Goal: Task Accomplishment & Management: Manage account settings

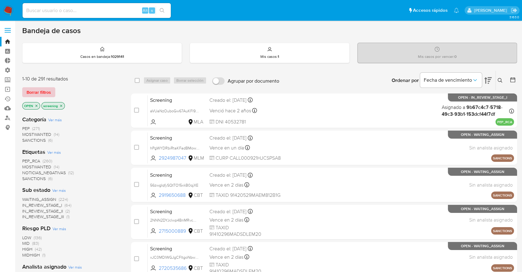
click at [50, 91] on span "Borrar filtros" at bounding box center [39, 92] width 24 height 9
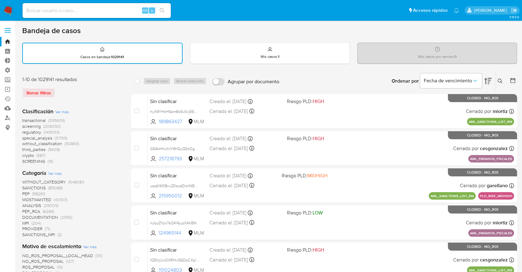
click at [23, 125] on span "screening" at bounding box center [31, 126] width 19 height 6
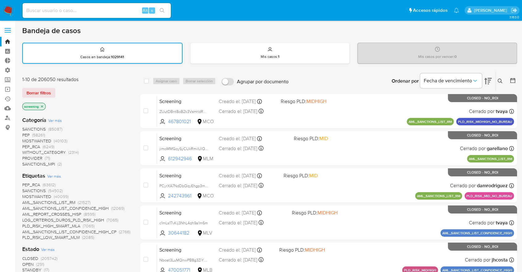
click at [25, 262] on span "OPEN" at bounding box center [27, 264] width 11 height 6
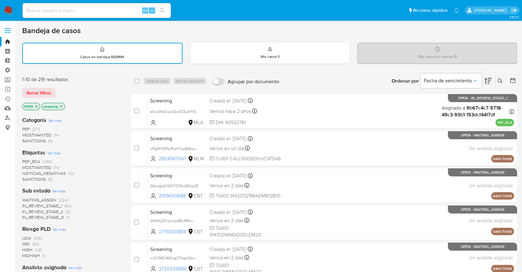
click at [28, 159] on span "PEP_RCA" at bounding box center [31, 161] width 18 height 6
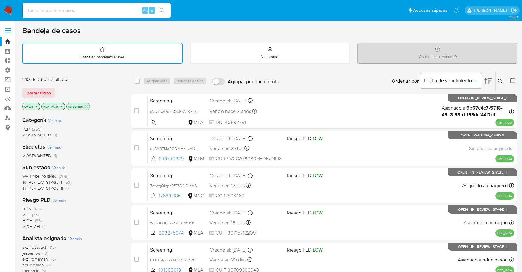
click at [27, 173] on span "WAITING_ASSIGN" at bounding box center [39, 176] width 34 height 6
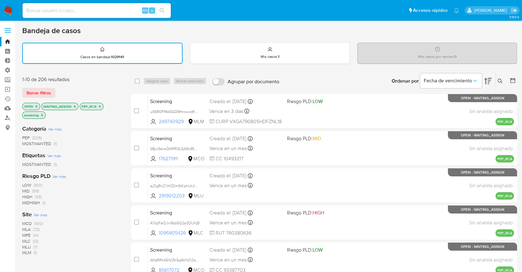
click at [75, 106] on icon "close-filter" at bounding box center [75, 106] width 4 height 4
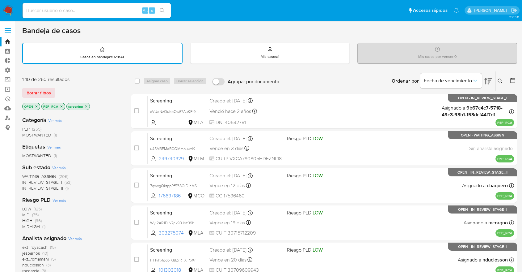
click at [61, 106] on icon "close-filter" at bounding box center [62, 106] width 2 height 2
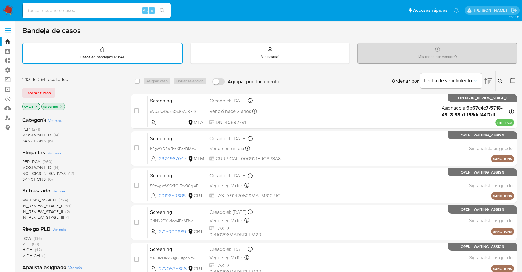
click at [58, 90] on div "Borrar filtros" at bounding box center [71, 93] width 99 height 10
drag, startPoint x: 62, startPoint y: 90, endPoint x: 67, endPoint y: 101, distance: 12.2
click at [62, 90] on div "Borrar filtros" at bounding box center [71, 93] width 99 height 10
click at [27, 177] on span "SANCTIONS" at bounding box center [33, 179] width 23 height 6
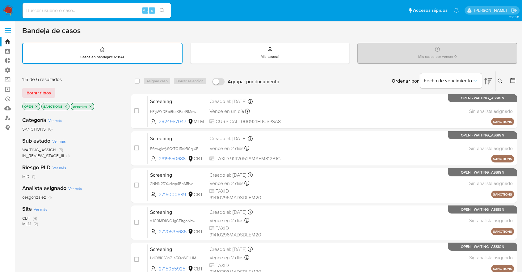
click at [30, 222] on span "MLM" at bounding box center [26, 223] width 9 height 6
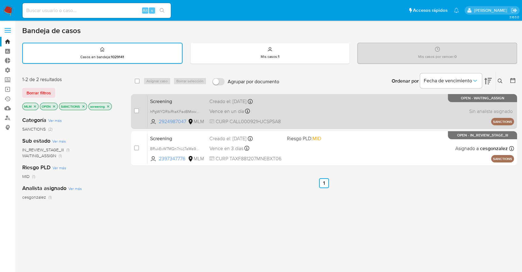
click at [183, 99] on span "Screening" at bounding box center [177, 101] width 54 height 8
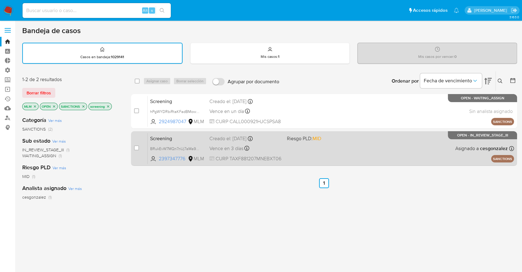
click at [176, 137] on span "Screening" at bounding box center [177, 138] width 54 height 8
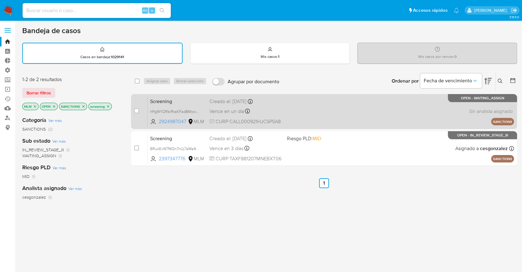
click at [189, 98] on span "Screening" at bounding box center [177, 101] width 54 height 8
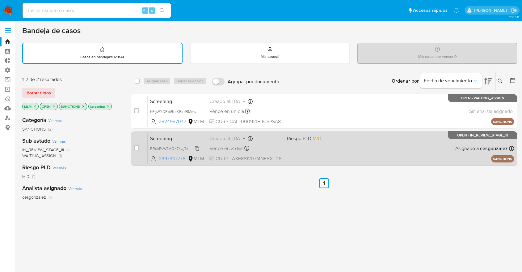
click at [182, 145] on div "BRukEvW7MQn7nUj7aMa9lrA5" at bounding box center [174, 148] width 49 height 7
click at [179, 134] on span "Screening" at bounding box center [177, 138] width 54 height 8
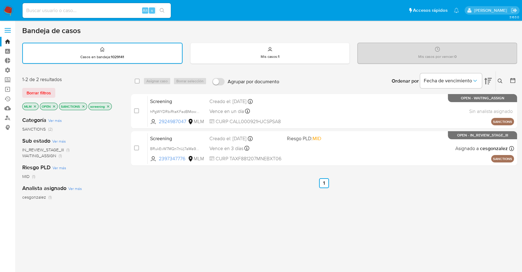
click at [35, 106] on icon "close-filter" at bounding box center [35, 106] width 2 height 2
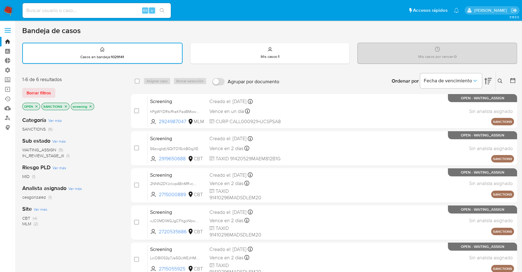
click at [65, 106] on icon "close-filter" at bounding box center [66, 106] width 4 height 4
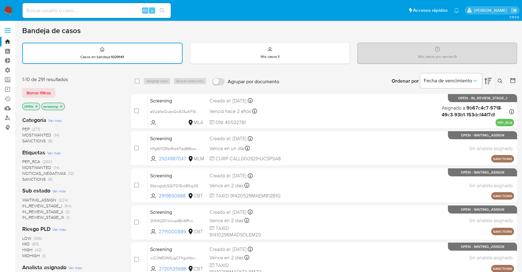
click at [25, 177] on span "SANCTIONS" at bounding box center [33, 179] width 23 height 6
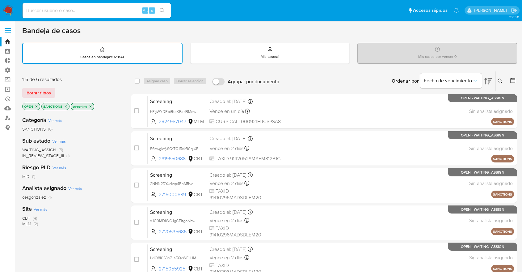
click at [27, 217] on span "CBT" at bounding box center [26, 218] width 8 height 6
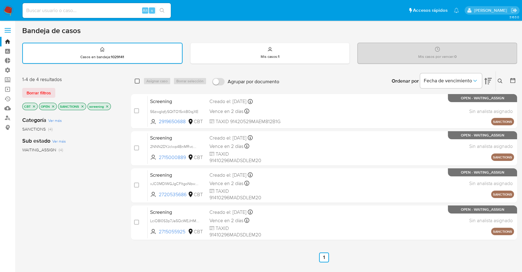
click at [136, 81] on input "checkbox" at bounding box center [137, 80] width 5 height 5
checkbox input "true"
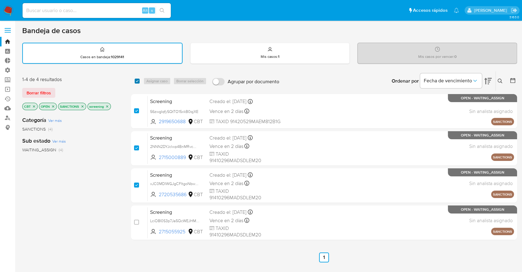
checkbox input "true"
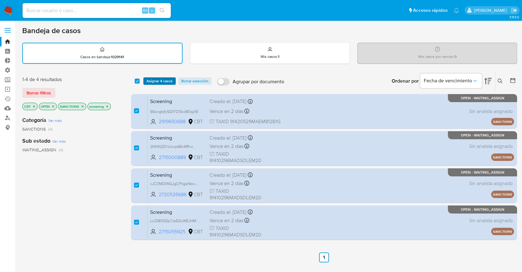
click at [146, 79] on span "Asignar 4 casos" at bounding box center [159, 81] width 26 height 6
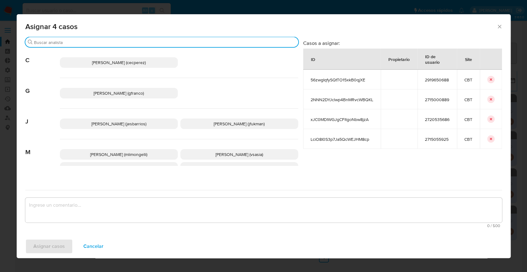
click at [127, 41] on input "Buscar" at bounding box center [165, 43] width 262 height 6
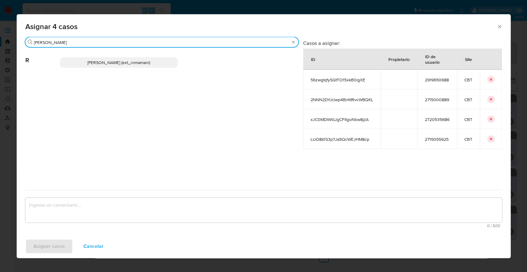
type input "rosa"
click at [154, 65] on p "Rosalia Mamani (ext_romamani)" at bounding box center [119, 62] width 118 height 11
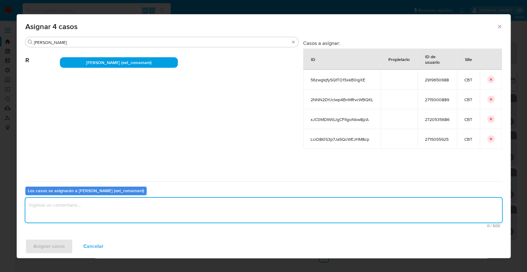
click at [122, 208] on textarea "assign-modal" at bounding box center [263, 209] width 477 height 25
drag, startPoint x: 120, startPoint y: 212, endPoint x: 2, endPoint y: 209, distance: 117.4
click at [2, 209] on div "Asignar 4 casos Buscar rosa R Rosalia Mamani (ext_romamani) Casos a asignar: ID…" at bounding box center [263, 136] width 527 height 272
type textarea "Asignación."
click at [65, 247] on button "Asignar casos" at bounding box center [49, 245] width 48 height 15
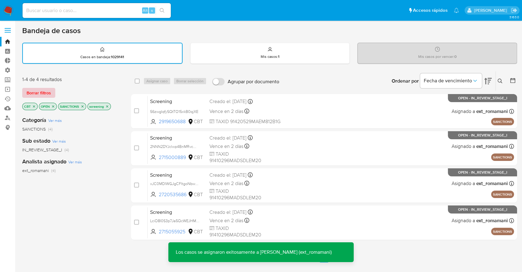
click at [53, 95] on button "Borrar filtros" at bounding box center [38, 93] width 33 height 10
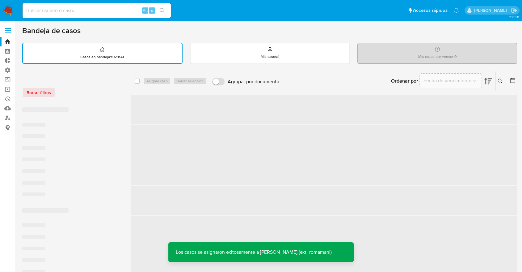
click at [65, 90] on div "Borrar filtros" at bounding box center [71, 92] width 99 height 10
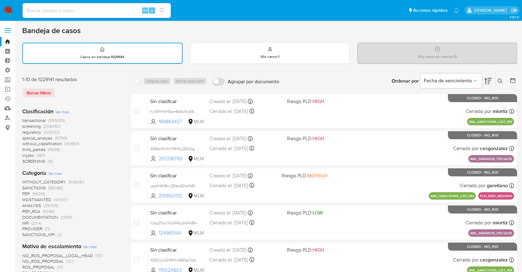
click at [22, 133] on span "regulatory" at bounding box center [31, 132] width 19 height 6
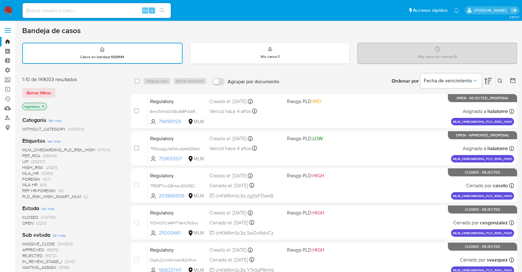
click at [27, 220] on span "OPEN" at bounding box center [27, 223] width 11 height 6
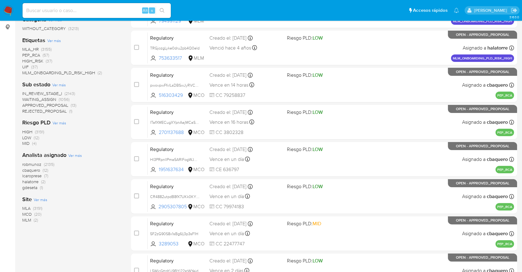
scroll to position [137, 0]
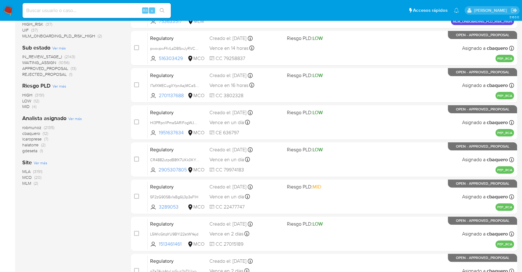
click at [24, 175] on span "MCO" at bounding box center [27, 177] width 10 height 6
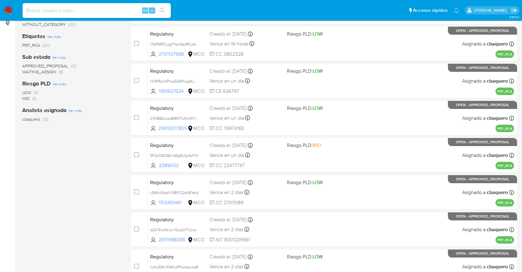
scroll to position [34, 0]
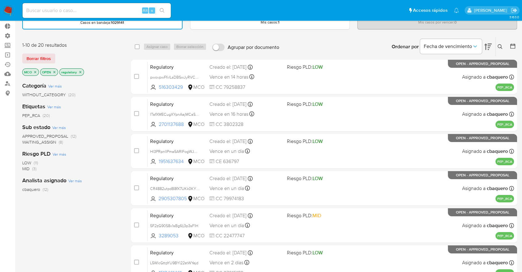
click at [25, 143] on span "WAITING_ASSIGN" at bounding box center [39, 142] width 34 height 6
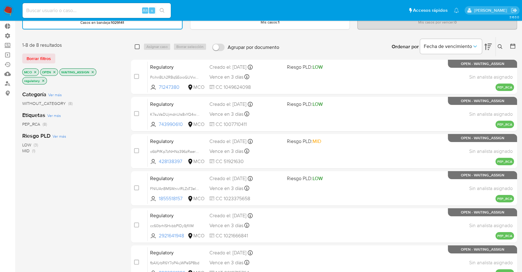
click at [136, 47] on input "checkbox" at bounding box center [137, 46] width 5 height 5
checkbox input "true"
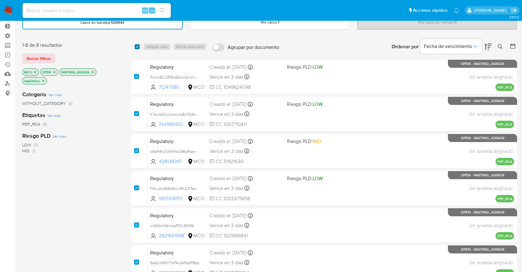
checkbox input "true"
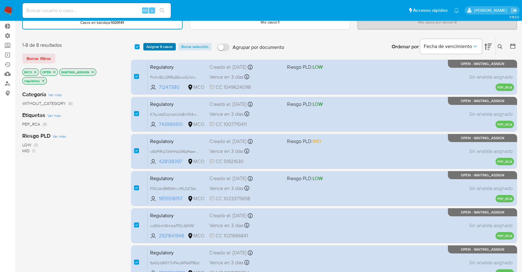
click at [144, 47] on button "Asignar 8 casos" at bounding box center [159, 46] width 32 height 7
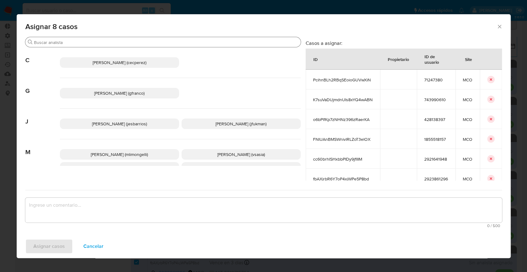
click at [140, 43] on input "Buscar" at bounding box center [166, 43] width 264 height 6
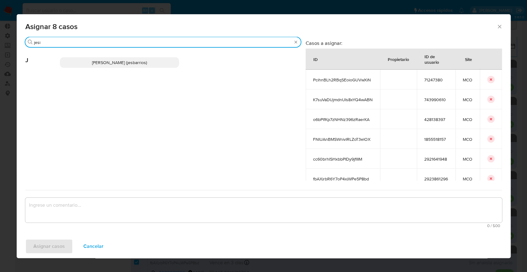
type input "jesi"
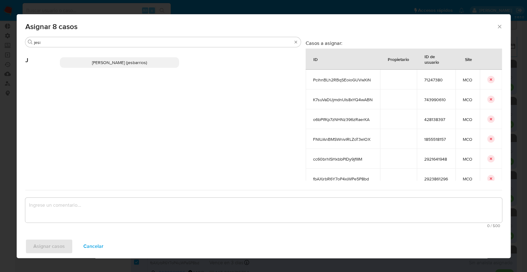
click at [164, 68] on div "Jesica Iris Barrios Leita (jesbarrios)" at bounding box center [180, 62] width 241 height 30
click at [165, 67] on p "Jesica Iris Barrios Leita (jesbarrios)" at bounding box center [119, 62] width 119 height 11
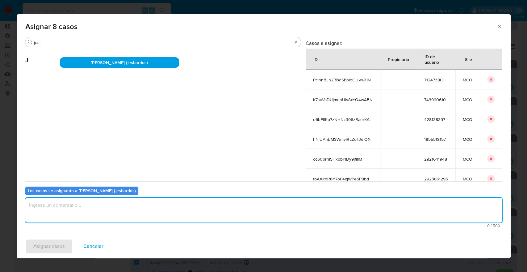
click at [140, 216] on textarea "assign-modal" at bounding box center [263, 209] width 477 height 25
paste textarea "Asignación."
type textarea "Asignación."
click at [68, 240] on button "Asignar casos" at bounding box center [49, 245] width 48 height 15
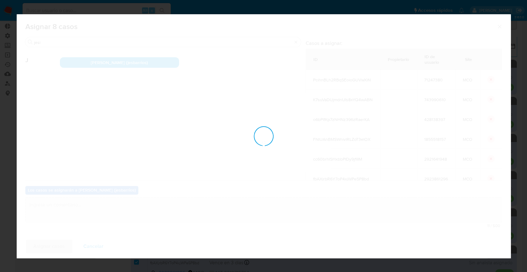
checkbox input "false"
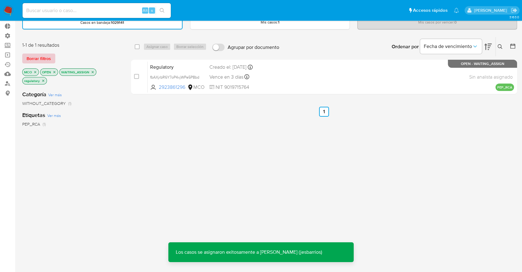
click at [52, 56] on button "Borrar filtros" at bounding box center [38, 58] width 33 height 10
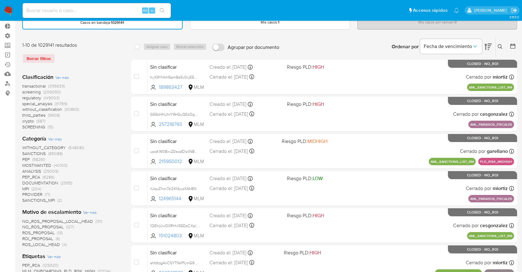
click at [24, 90] on span "screening" at bounding box center [31, 92] width 19 height 6
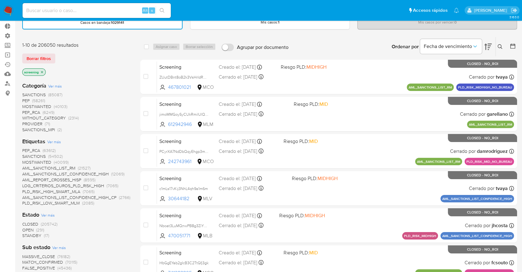
click at [26, 228] on span "OPEN" at bounding box center [27, 229] width 11 height 6
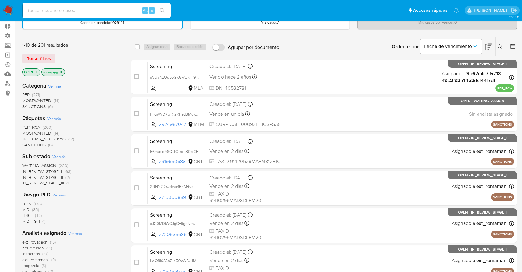
click at [26, 133] on span "MOSTWANTED" at bounding box center [36, 133] width 29 height 6
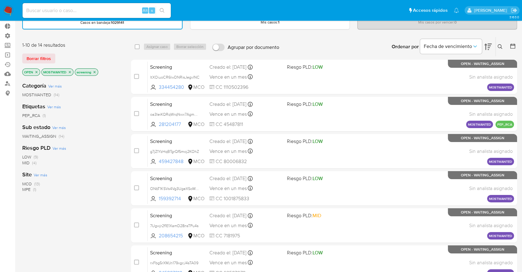
click at [38, 175] on span "Ver más" at bounding box center [41, 175] width 14 height 6
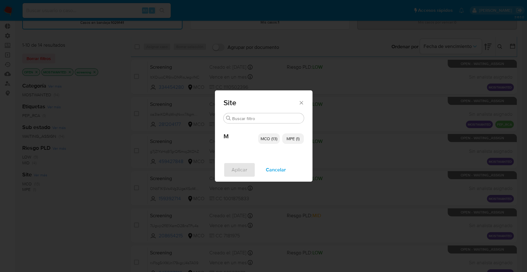
click at [260, 141] on p "MCO (13)" at bounding box center [269, 138] width 22 height 11
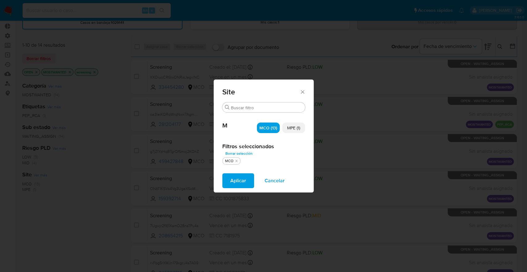
click at [285, 131] on p "MPE (1)" at bounding box center [293, 127] width 23 height 11
click at [242, 178] on span "Aplicar" at bounding box center [238, 181] width 16 height 14
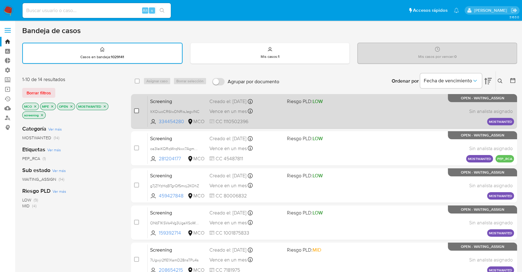
click at [136, 109] on input "checkbox" at bounding box center [136, 110] width 5 height 5
checkbox input "true"
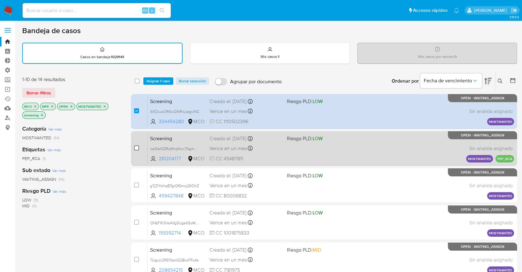
click at [134, 147] on input "checkbox" at bounding box center [136, 147] width 5 height 5
checkbox input "true"
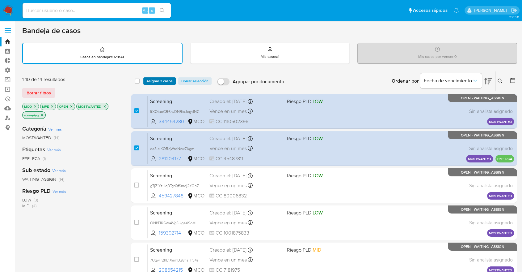
click at [169, 79] on span "Asignar 2 casos" at bounding box center [159, 81] width 26 height 6
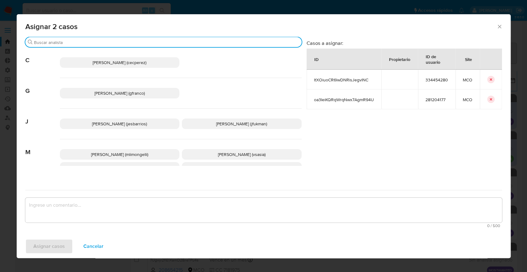
click at [147, 42] on input "Buscar" at bounding box center [166, 43] width 265 height 6
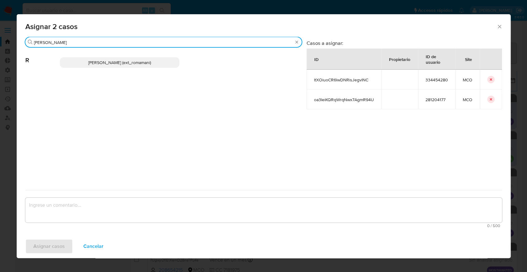
type input "rosa"
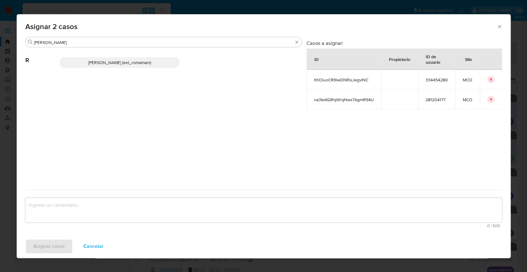
click at [176, 64] on p "Rosalia Mamani (ext_romamani)" at bounding box center [120, 62] width 120 height 11
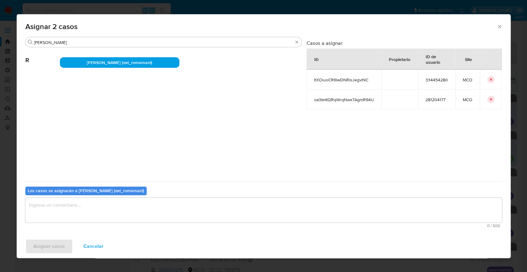
click at [133, 208] on textarea "assign-modal" at bounding box center [263, 209] width 477 height 25
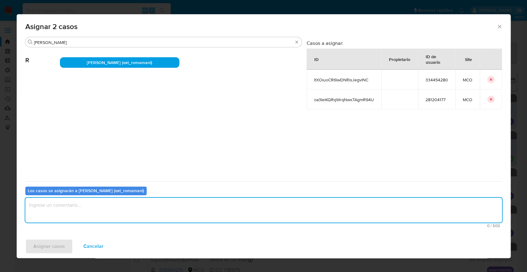
paste textarea "Asignación."
type textarea "Asignación."
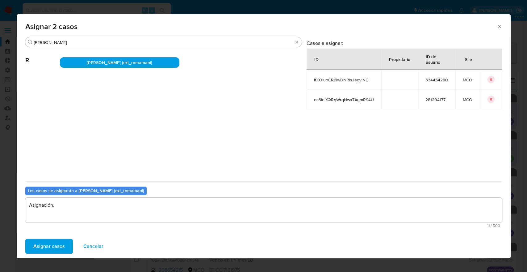
click at [64, 247] on button "Asignar casos" at bounding box center [49, 245] width 48 height 15
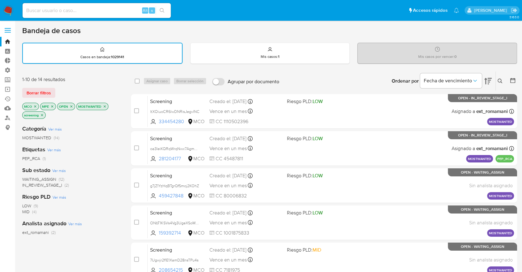
click at [25, 177] on span "WAITING_ASSIGN" at bounding box center [39, 179] width 34 height 6
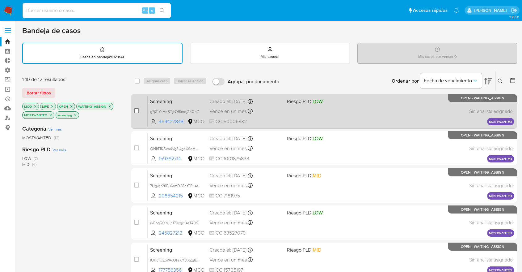
click at [136, 111] on input "checkbox" at bounding box center [136, 110] width 5 height 5
checkbox input "true"
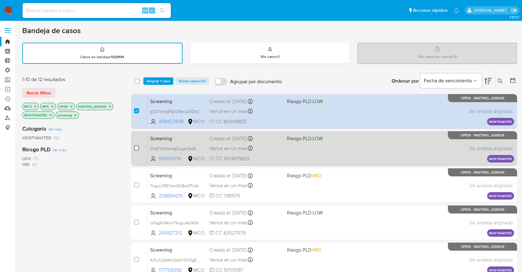
click at [134, 149] on input "checkbox" at bounding box center [136, 147] width 5 height 5
checkbox input "true"
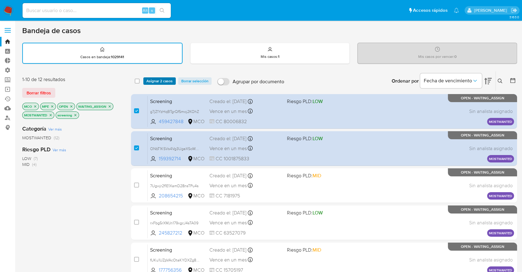
click at [172, 79] on span "Asignar 2 casos" at bounding box center [159, 81] width 26 height 6
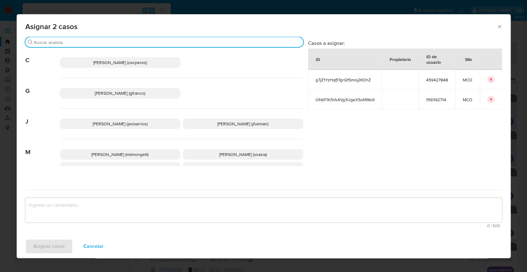
click at [166, 42] on input "Buscar" at bounding box center [167, 43] width 267 height 6
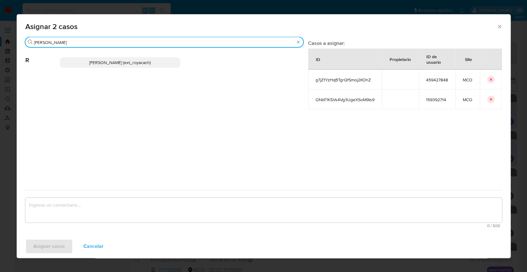
type input "romi"
click at [170, 62] on p "Romina Isabel Yacachury (ext_royacach)" at bounding box center [120, 62] width 120 height 11
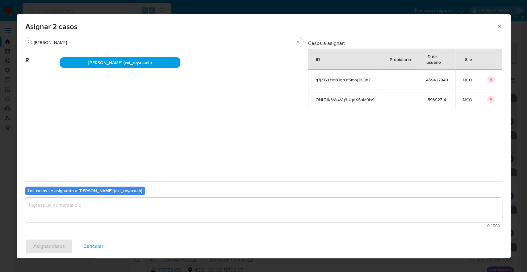
click at [124, 205] on textarea "assign-modal" at bounding box center [263, 209] width 477 height 25
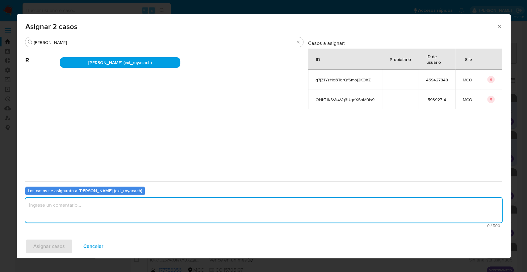
paste textarea "Asignación."
type textarea "Asignación."
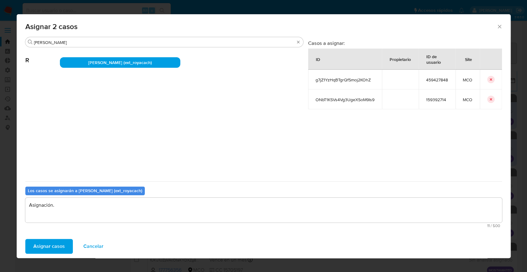
click at [60, 242] on span "Asignar casos" at bounding box center [49, 246] width 32 height 14
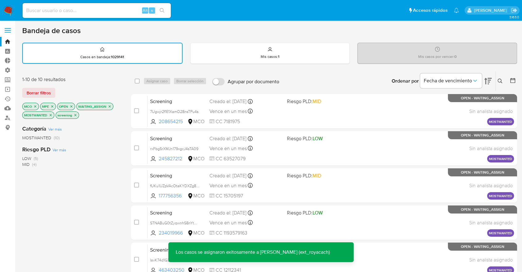
click at [137, 112] on input "checkbox" at bounding box center [136, 110] width 5 height 5
checkbox input "true"
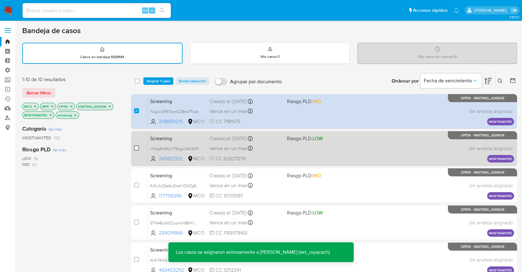
click at [137, 147] on input "checkbox" at bounding box center [136, 147] width 5 height 5
checkbox input "true"
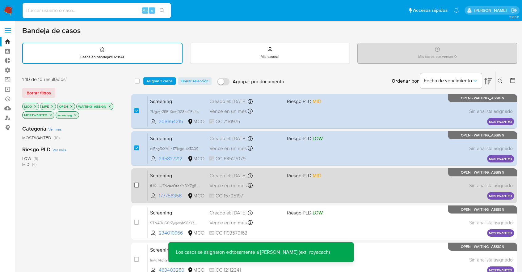
click at [137, 183] on input "checkbox" at bounding box center [136, 184] width 5 height 5
checkbox input "true"
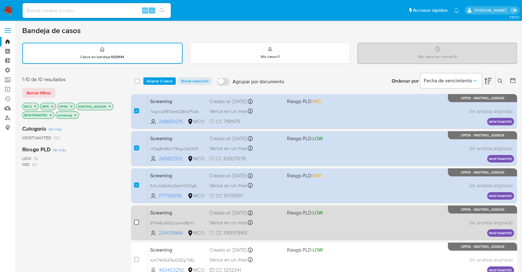
click at [134, 221] on input "checkbox" at bounding box center [136, 221] width 5 height 5
checkbox input "true"
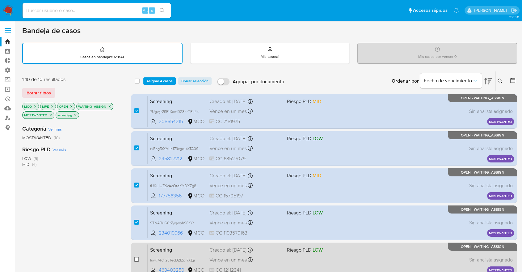
click at [136, 258] on input "checkbox" at bounding box center [136, 258] width 5 height 5
checkbox input "true"
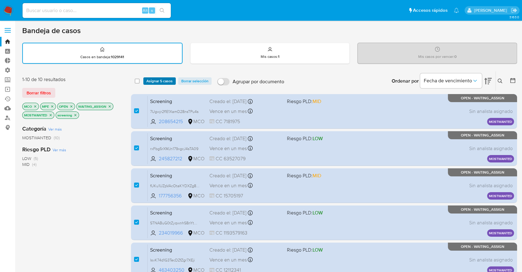
click at [171, 81] on span "Asignar 5 casos" at bounding box center [159, 81] width 26 height 6
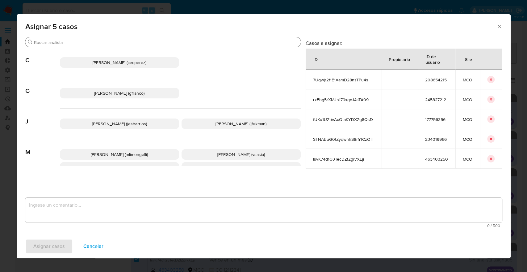
click at [165, 42] on input "Buscar" at bounding box center [166, 43] width 264 height 6
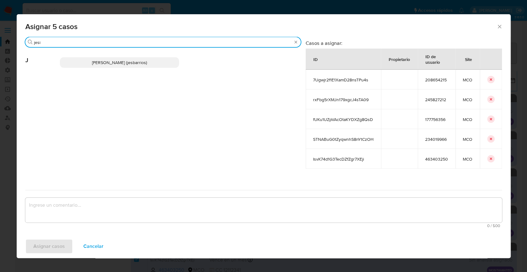
type input "jesi"
click at [177, 60] on p "Jesica Iris Barrios Leita (jesbarrios)" at bounding box center [119, 62] width 119 height 11
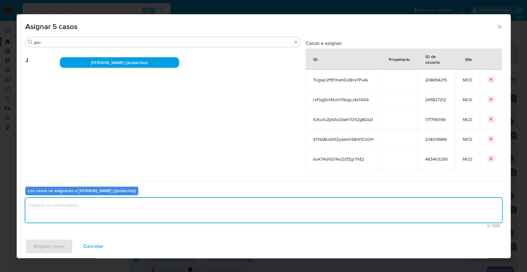
click at [138, 209] on textarea "assign-modal" at bounding box center [263, 209] width 477 height 25
paste textarea "Asignación."
type textarea "Asignación."
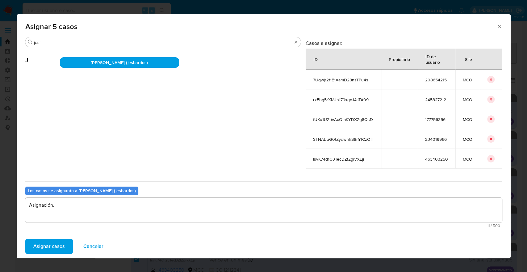
click at [70, 245] on button "Asignar casos" at bounding box center [49, 245] width 48 height 15
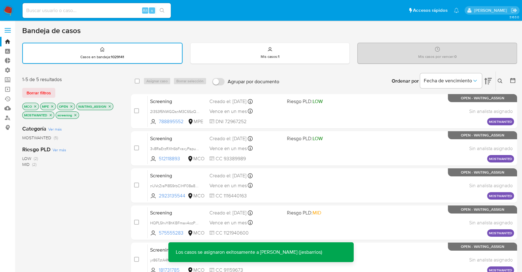
drag, startPoint x: 70, startPoint y: 89, endPoint x: 66, endPoint y: 89, distance: 3.4
click at [70, 89] on div "Borrar filtros" at bounding box center [71, 93] width 99 height 10
click at [52, 92] on button "Borrar filtros" at bounding box center [38, 93] width 33 height 10
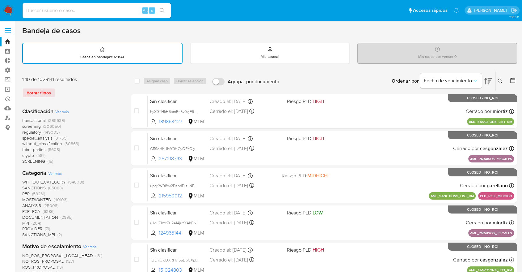
click at [25, 125] on span "screening" at bounding box center [31, 126] width 19 height 6
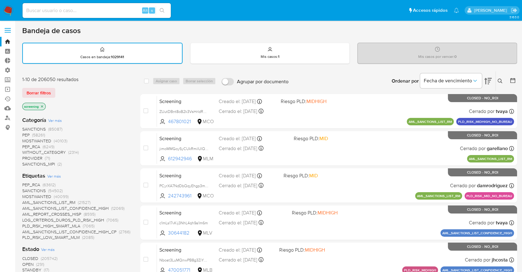
click at [27, 263] on span "OPEN" at bounding box center [27, 264] width 11 height 6
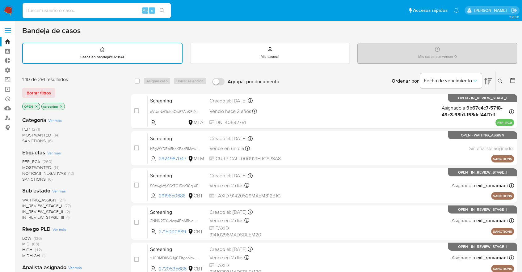
click at [25, 161] on span "PEP_RCA" at bounding box center [31, 161] width 18 height 6
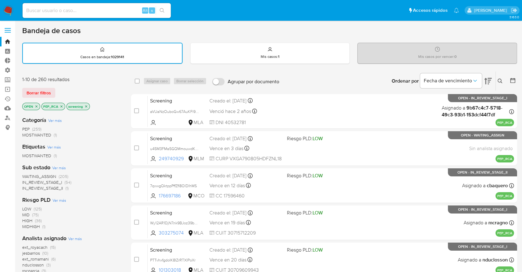
click at [59, 90] on div "Borrar filtros" at bounding box center [71, 93] width 99 height 10
click at [28, 174] on span "WAITING_ASSIGN" at bounding box center [39, 176] width 34 height 6
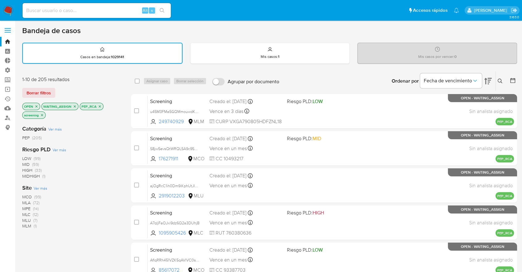
click at [59, 90] on div "Borrar filtros" at bounding box center [71, 93] width 99 height 10
click at [35, 186] on span "Ver más" at bounding box center [41, 188] width 14 height 6
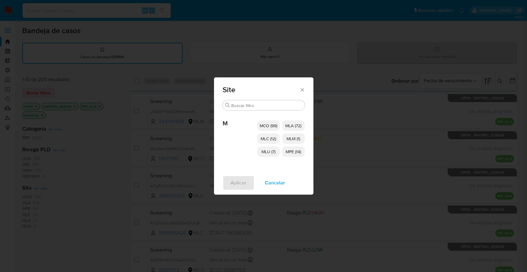
click at [276, 123] on span "MCO (99)" at bounding box center [269, 125] width 18 height 6
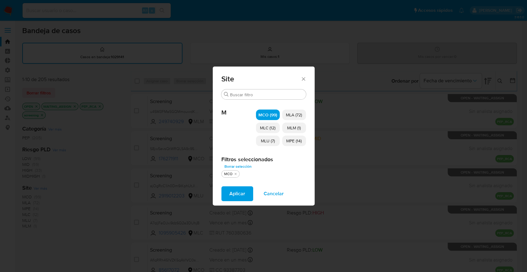
click at [276, 129] on p "MLC (12)" at bounding box center [268, 127] width 24 height 11
click at [275, 136] on p "MLU (7)" at bounding box center [268, 140] width 24 height 11
click at [301, 129] on span "MLM (1)" at bounding box center [294, 127] width 14 height 6
click at [300, 142] on span "MPE (14)" at bounding box center [293, 140] width 15 height 6
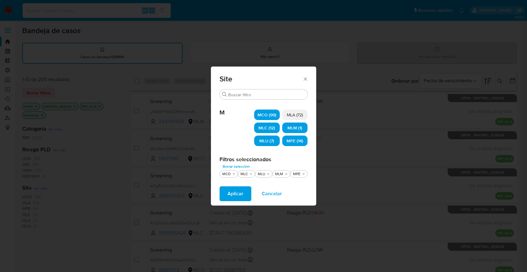
click at [249, 193] on button "Aplicar" at bounding box center [236, 193] width 32 height 15
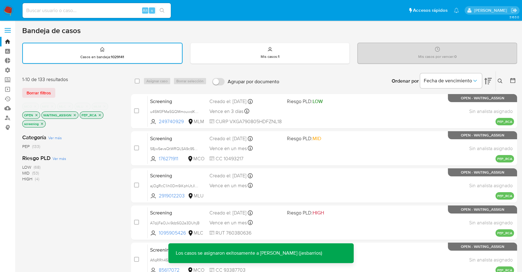
click at [83, 94] on div "Borrar filtros" at bounding box center [71, 93] width 99 height 10
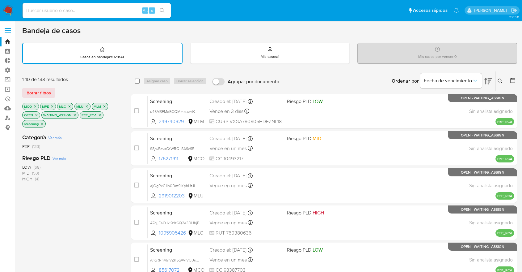
click at [138, 82] on input "checkbox" at bounding box center [137, 80] width 5 height 5
checkbox input "true"
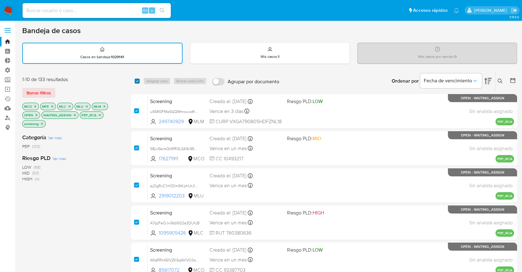
checkbox input "true"
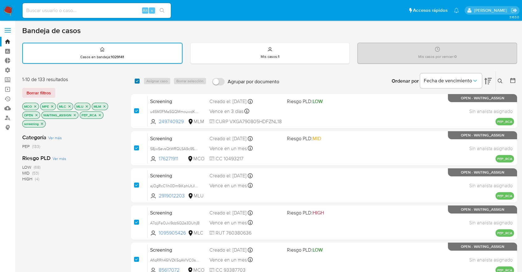
checkbox input "true"
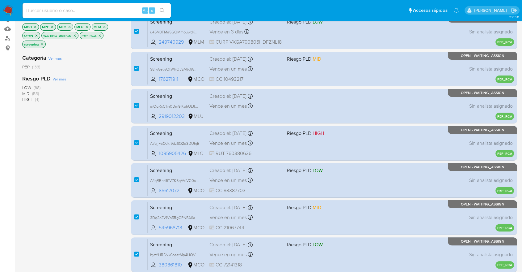
scroll to position [238, 0]
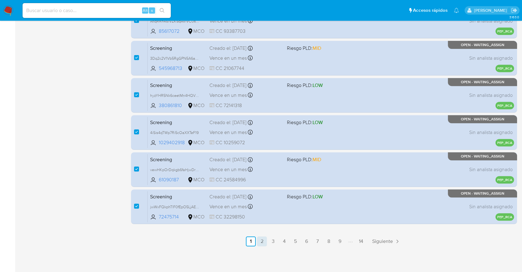
click at [263, 242] on link "2" at bounding box center [262, 241] width 10 height 10
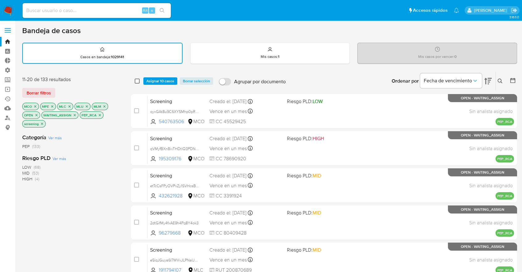
click at [136, 80] on input "checkbox" at bounding box center [137, 80] width 5 height 5
checkbox input "true"
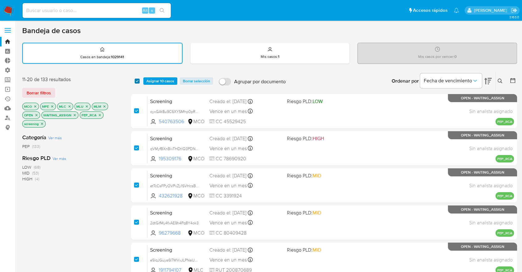
checkbox input "true"
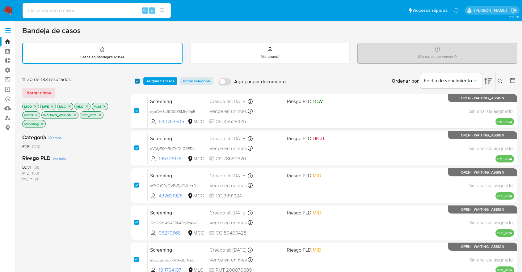
checkbox input "true"
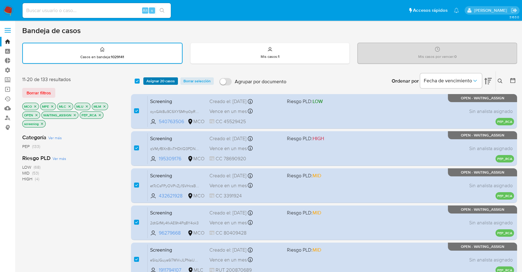
click at [152, 79] on span "Asignar 20 casos" at bounding box center [160, 81] width 28 height 6
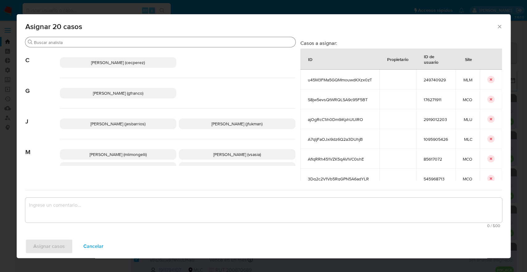
click at [146, 40] on input "Buscar" at bounding box center [163, 43] width 259 height 6
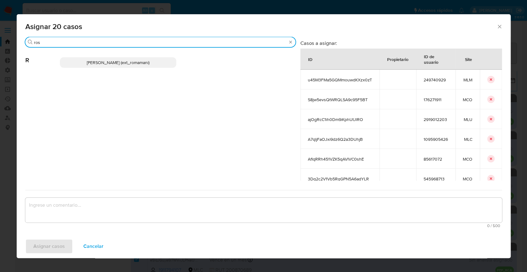
type input "ros"
click at [158, 59] on p "Rosalia Mamani (ext_romamani)" at bounding box center [118, 62] width 117 height 11
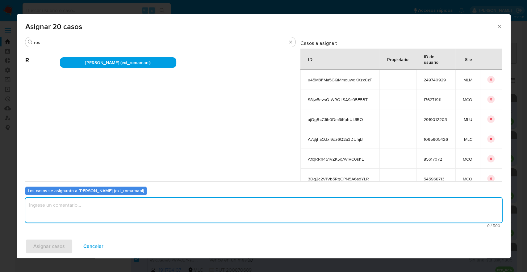
click at [126, 212] on textarea "assign-modal" at bounding box center [263, 209] width 477 height 25
paste textarea "Asignación."
type textarea "Asignación."
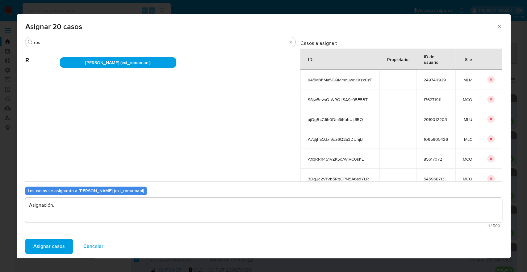
click at [68, 246] on button "Asignar casos" at bounding box center [49, 245] width 48 height 15
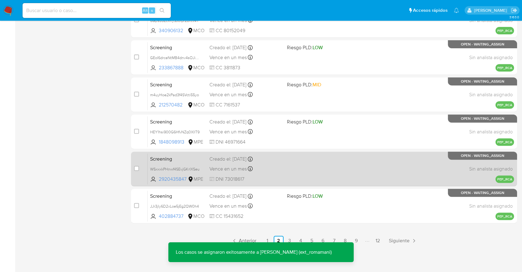
scroll to position [238, 0]
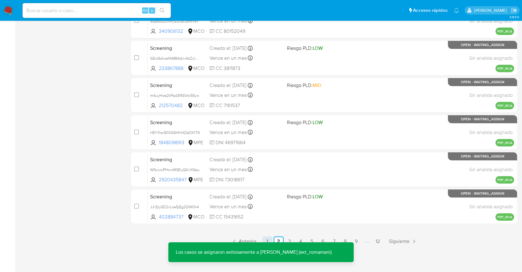
click at [266, 241] on link "1" at bounding box center [268, 241] width 10 height 10
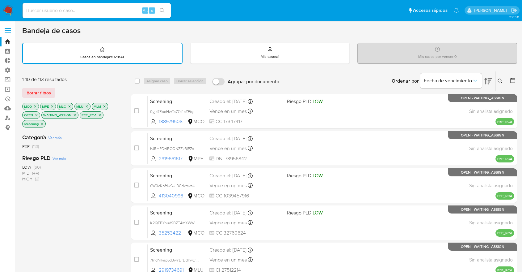
click at [136, 83] on div "select-all-cases-checkbox" at bounding box center [138, 80] width 7 height 7
click at [136, 82] on input "checkbox" at bounding box center [137, 80] width 5 height 5
checkbox input "true"
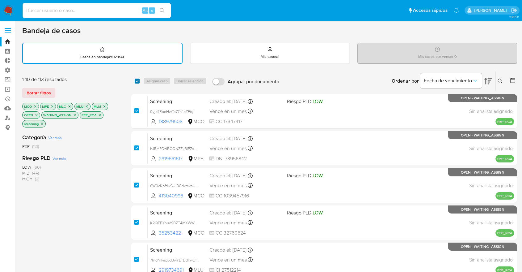
checkbox input "true"
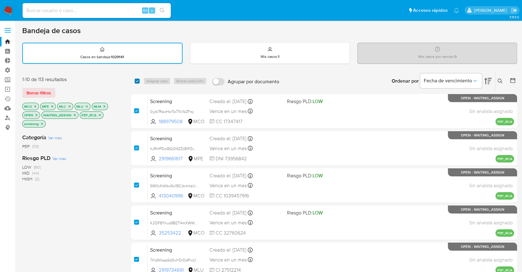
checkbox input "true"
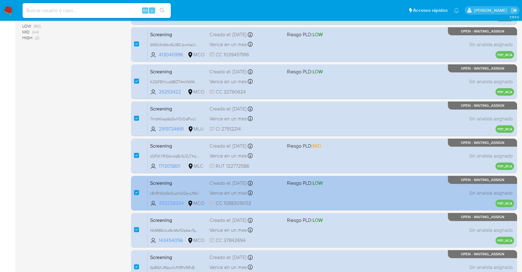
scroll to position [238, 0]
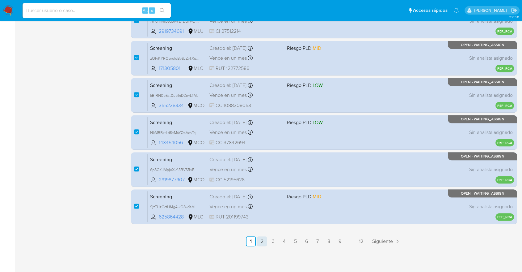
click at [267, 238] on link "2" at bounding box center [262, 241] width 10 height 10
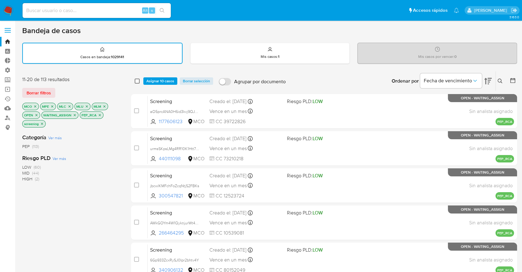
click at [136, 82] on input "checkbox" at bounding box center [137, 80] width 5 height 5
checkbox input "true"
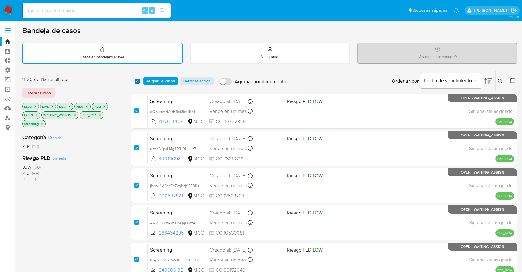
checkbox input "true"
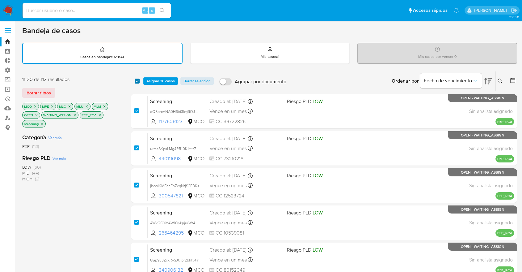
checkbox input "true"
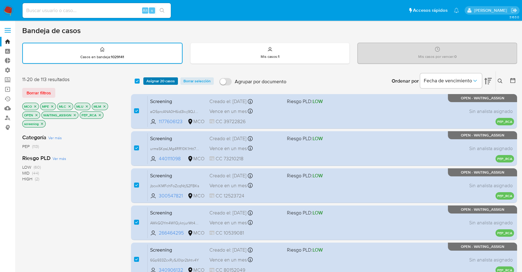
click at [149, 81] on span "Asignar 20 casos" at bounding box center [160, 81] width 28 height 6
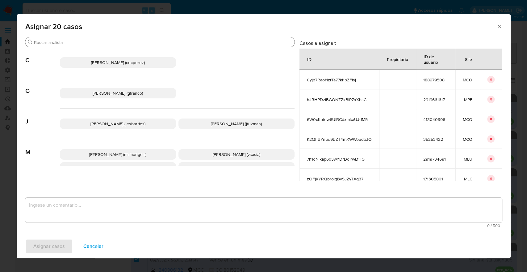
click at [147, 43] on input "Buscar" at bounding box center [163, 43] width 258 height 6
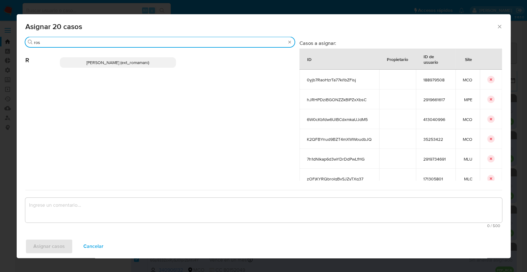
type input "ros"
click at [162, 61] on p "Rosalia Mamani (ext_romamani)" at bounding box center [118, 62] width 116 height 11
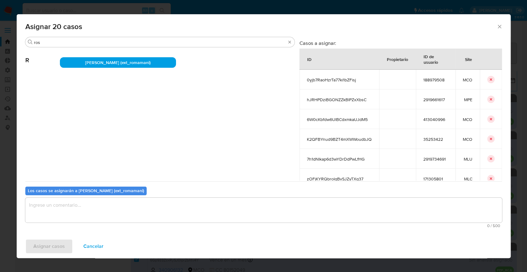
click at [145, 215] on textarea "assign-modal" at bounding box center [263, 209] width 477 height 25
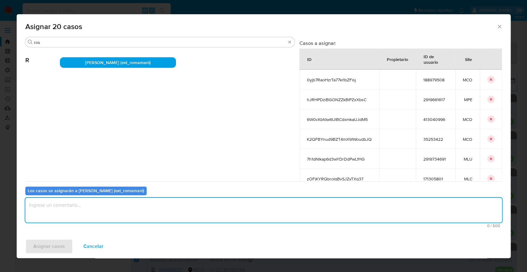
paste textarea "Asignación."
type textarea "Asignación."
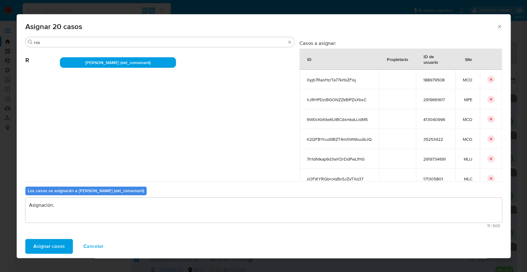
click at [68, 245] on button "Asignar casos" at bounding box center [49, 245] width 48 height 15
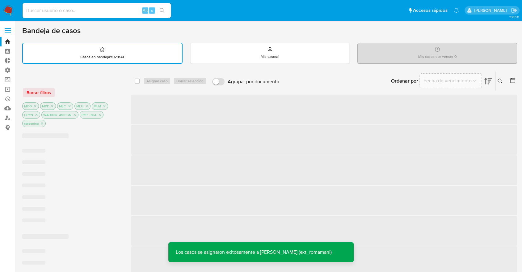
click at [57, 83] on div "Borrar filtros MCO MPE MLC MLU MLM OPEN WAITING_ASSIGN PEP_RCA screening" at bounding box center [71, 102] width 99 height 52
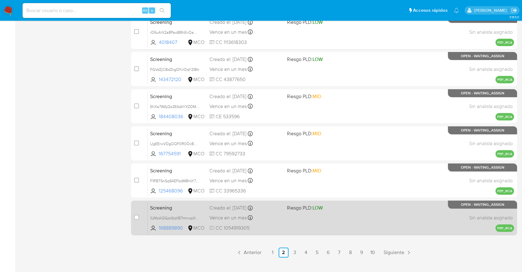
scroll to position [238, 0]
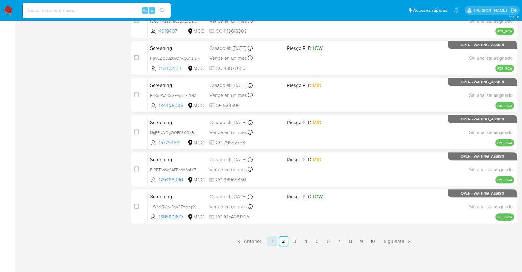
click at [273, 240] on link "1" at bounding box center [273, 241] width 10 height 10
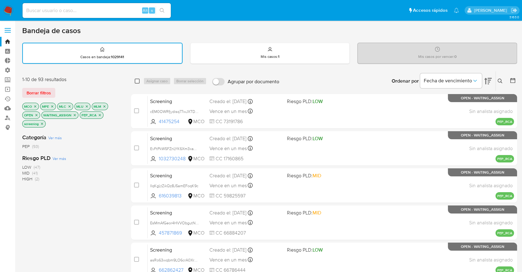
click at [137, 81] on input "checkbox" at bounding box center [137, 80] width 5 height 5
checkbox input "true"
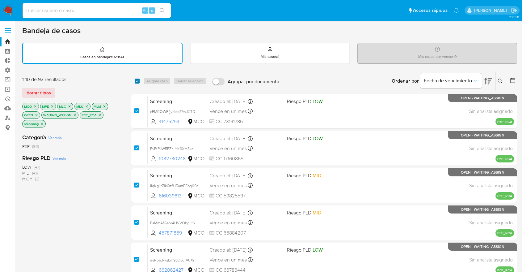
checkbox input "true"
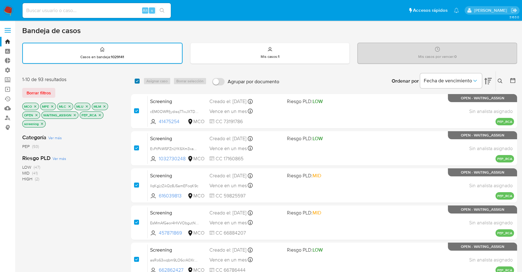
checkbox input "true"
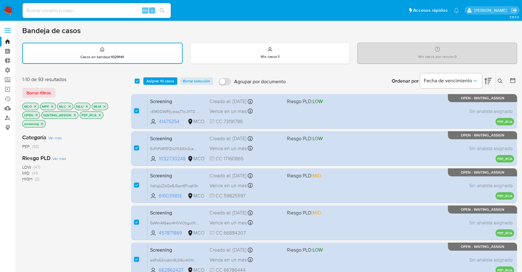
scroll to position [238, 0]
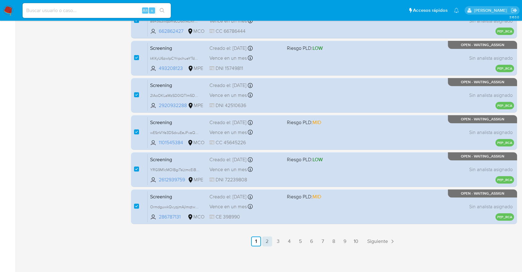
click at [269, 243] on link "2" at bounding box center [267, 241] width 10 height 10
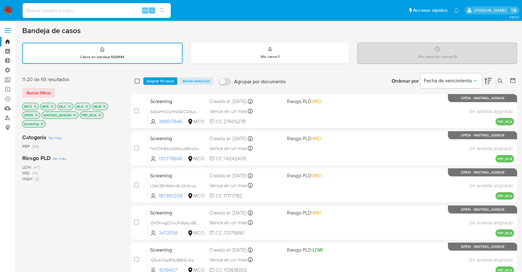
click at [137, 82] on input "checkbox" at bounding box center [137, 80] width 5 height 5
checkbox input "true"
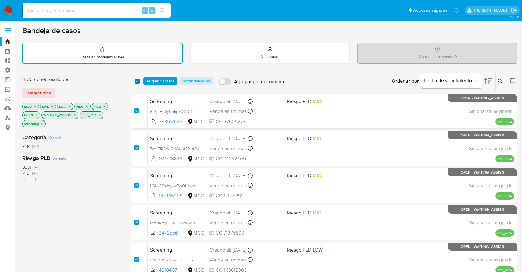
checkbox input "true"
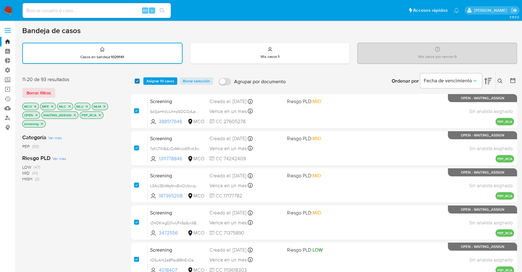
checkbox input "true"
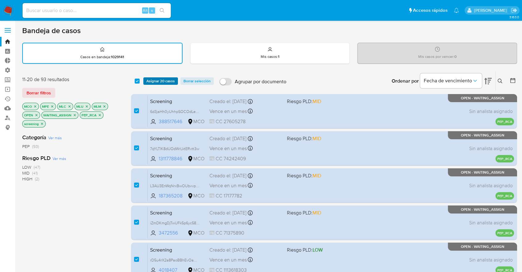
click at [154, 83] on span "Asignar 20 casos" at bounding box center [160, 81] width 28 height 6
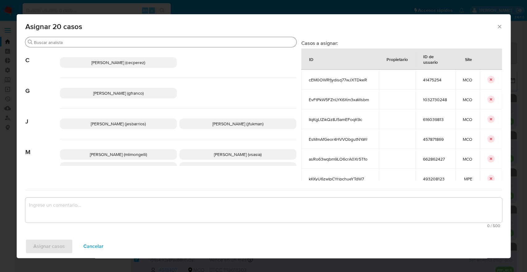
click at [135, 40] on input "Buscar" at bounding box center [164, 43] width 260 height 6
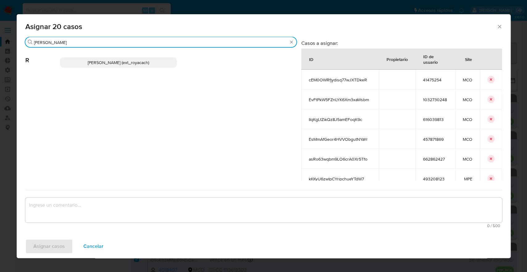
type input "romi"
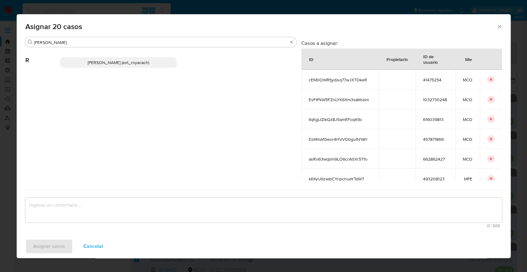
click at [163, 60] on p "Romina Isabel Yacachury (ext_royacach)" at bounding box center [118, 62] width 117 height 11
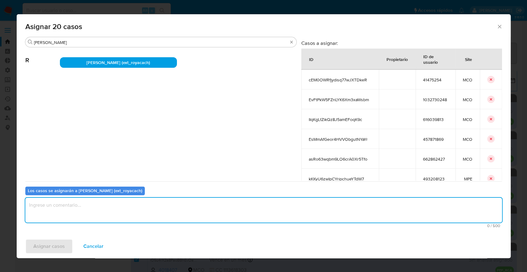
click at [107, 205] on textarea "assign-modal" at bounding box center [263, 209] width 477 height 25
paste textarea "Asignación."
type textarea "Asignación."
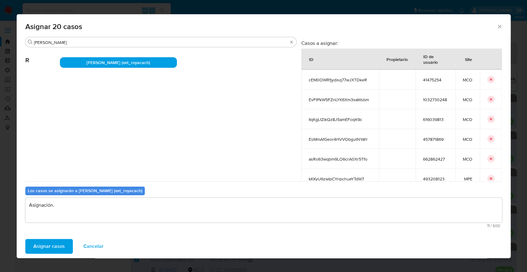
click at [67, 246] on button "Asignar casos" at bounding box center [49, 245] width 48 height 15
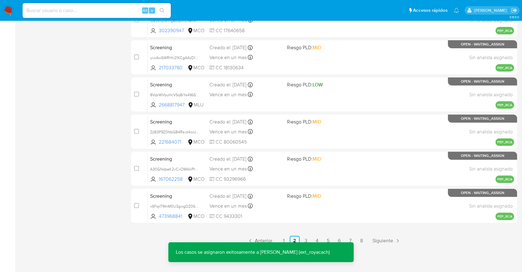
scroll to position [238, 0]
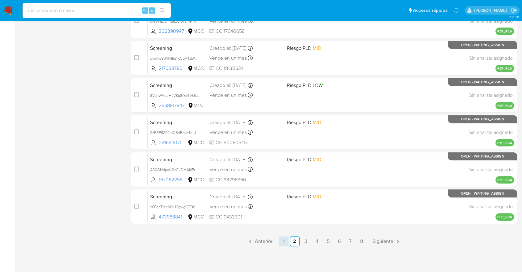
click at [285, 241] on link "1" at bounding box center [284, 241] width 10 height 10
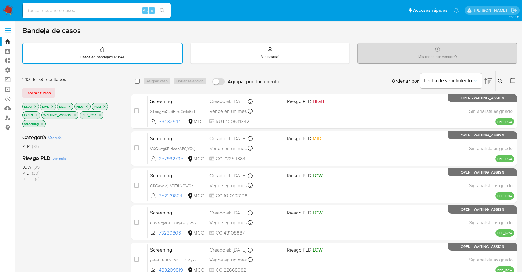
click at [137, 81] on input "checkbox" at bounding box center [137, 80] width 5 height 5
checkbox input "true"
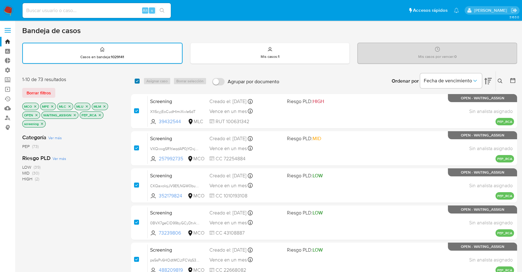
checkbox input "true"
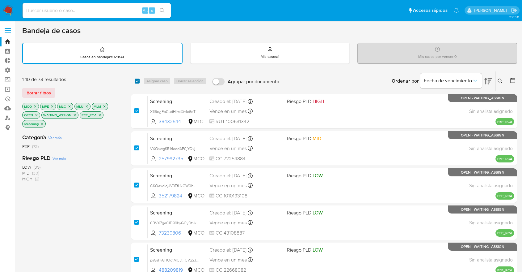
checkbox input "true"
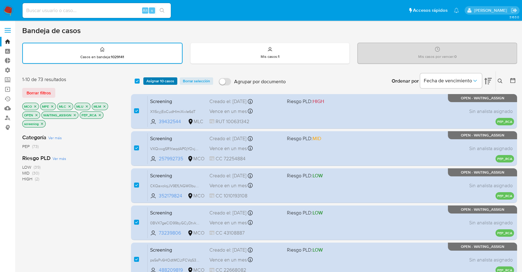
click at [144, 80] on button "Asignar 10 casos" at bounding box center [160, 80] width 34 height 7
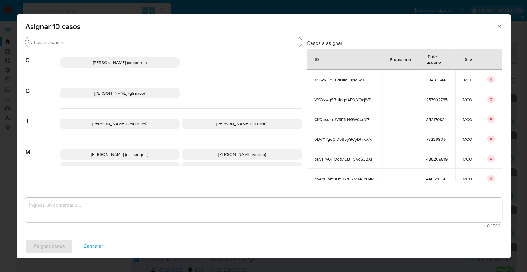
click at [137, 42] on input "Buscar" at bounding box center [167, 43] width 266 height 6
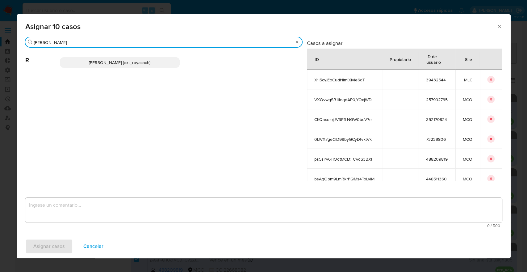
type input "romi"
click at [164, 66] on p "Romina Isabel Yacachury (ext_royacach)" at bounding box center [120, 62] width 120 height 11
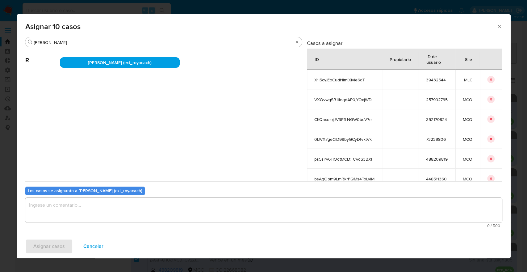
click at [144, 209] on textarea "assign-modal" at bounding box center [263, 209] width 477 height 25
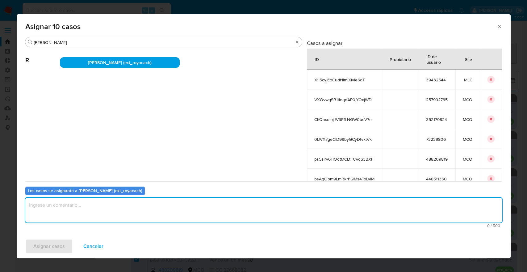
paste textarea "Asignación."
type textarea "Asignación."
click at [65, 245] on button "Asignar casos" at bounding box center [49, 245] width 48 height 15
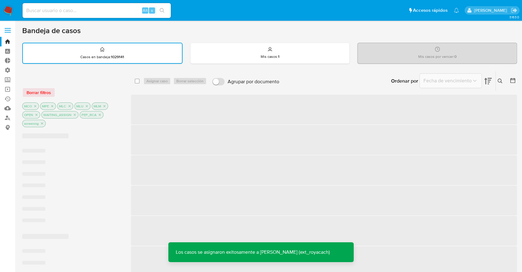
click at [75, 78] on div at bounding box center [71, 79] width 99 height 6
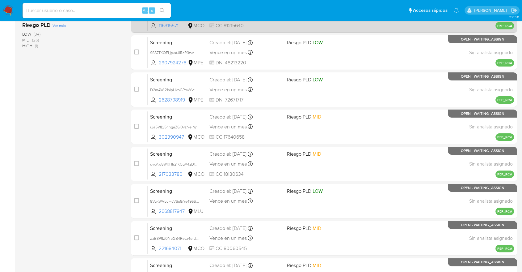
scroll to position [32, 0]
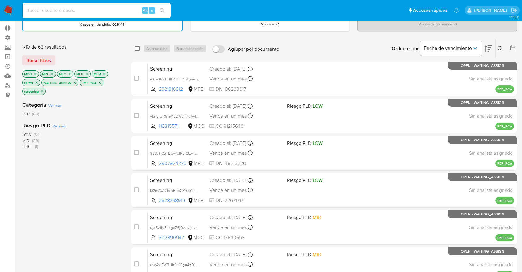
click at [135, 47] on input "checkbox" at bounding box center [137, 48] width 5 height 5
checkbox input "true"
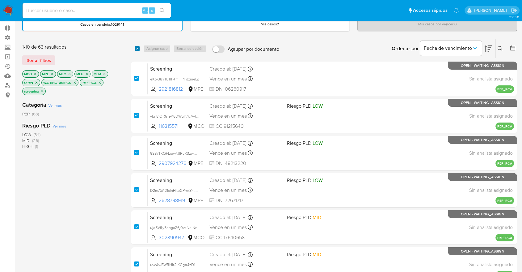
checkbox input "true"
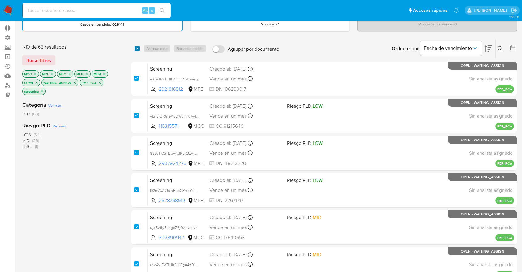
checkbox input "true"
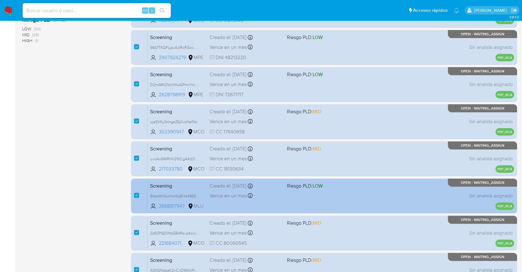
scroll to position [238, 0]
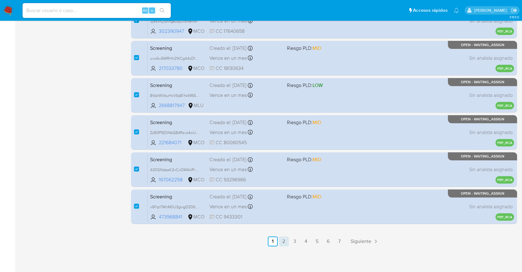
click at [284, 242] on link "2" at bounding box center [284, 241] width 10 height 10
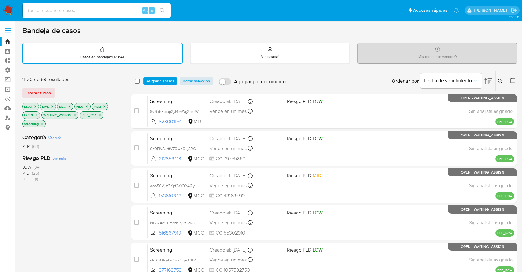
click at [137, 82] on input "checkbox" at bounding box center [137, 80] width 5 height 5
checkbox input "true"
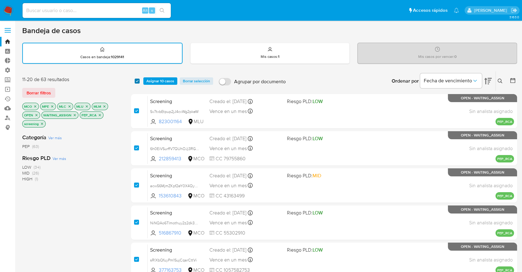
checkbox input "true"
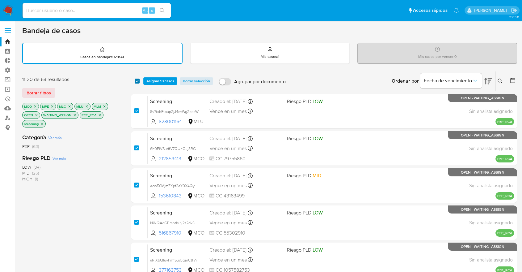
checkbox input "true"
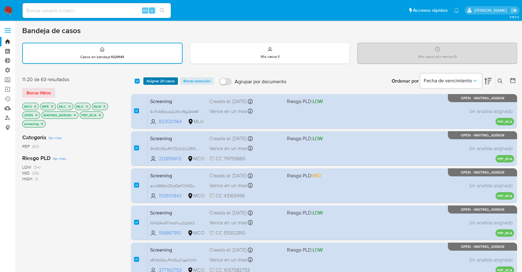
click at [152, 82] on span "Asignar 20 casos" at bounding box center [160, 81] width 28 height 6
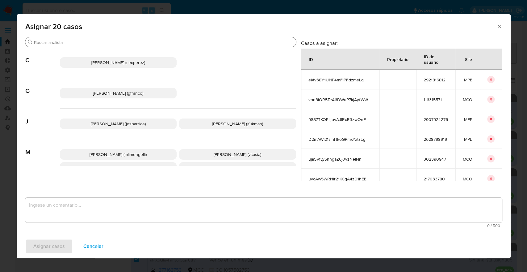
click at [138, 45] on div "Buscar" at bounding box center [160, 42] width 271 height 10
click at [136, 42] on input "Buscar" at bounding box center [164, 43] width 260 height 6
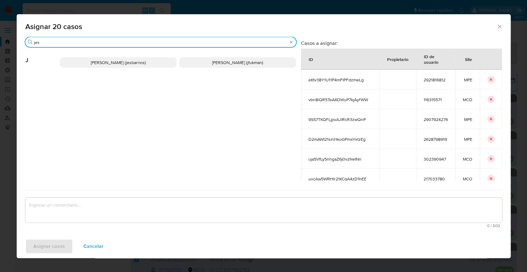
type input "jes"
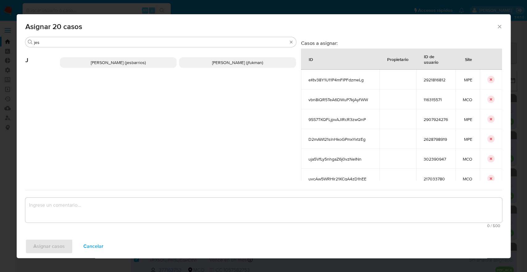
click at [146, 65] on span "Jesica Iris Barrios Leita (jesbarrios)" at bounding box center [118, 62] width 55 height 6
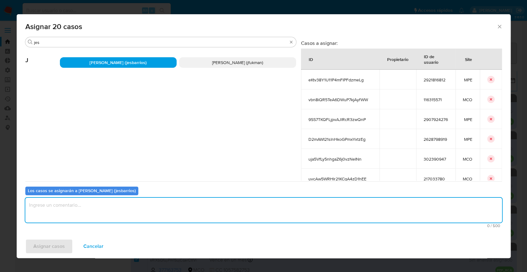
click at [108, 205] on textarea "assign-modal" at bounding box center [263, 209] width 477 height 25
paste textarea "Asignación."
type textarea "Asignación."
click at [57, 244] on span "Asignar casos" at bounding box center [49, 246] width 32 height 14
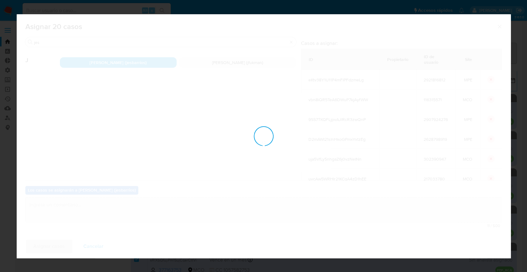
checkbox input "false"
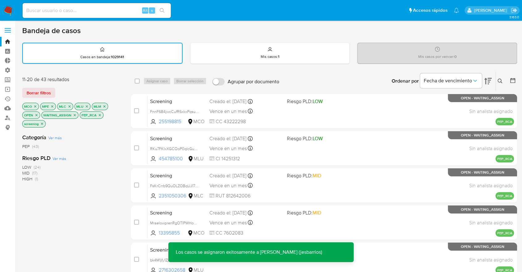
click at [72, 90] on div "Borrar filtros" at bounding box center [71, 93] width 99 height 10
click at [51, 92] on button "Borrar filtros" at bounding box center [38, 93] width 33 height 10
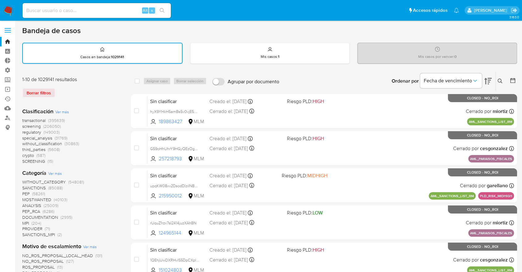
click at [22, 128] on span "screening" at bounding box center [31, 126] width 19 height 6
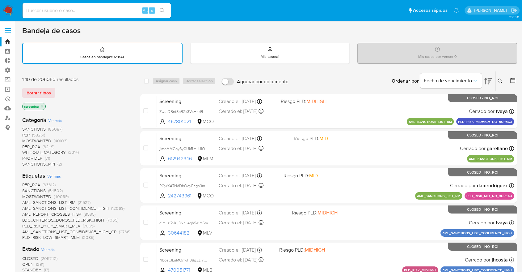
click at [25, 261] on span "OPEN" at bounding box center [27, 264] width 11 height 6
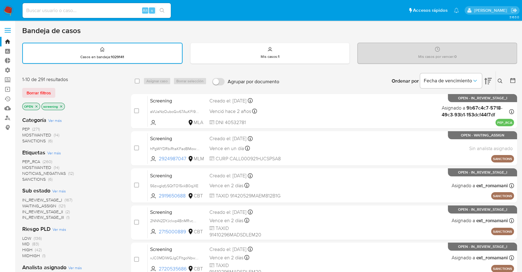
click at [57, 91] on div "Borrar filtros" at bounding box center [71, 93] width 99 height 10
click at [57, 89] on div "Borrar filtros" at bounding box center [71, 93] width 99 height 10
click at [57, 88] on div "Borrar filtros" at bounding box center [71, 93] width 99 height 10
click at [59, 88] on div "Borrar filtros" at bounding box center [71, 93] width 99 height 10
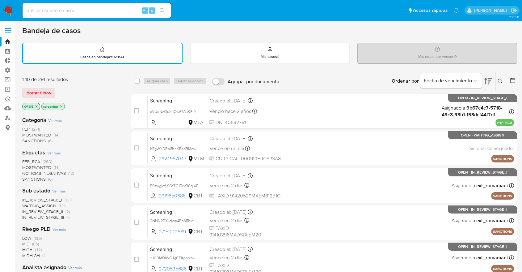
click at [69, 91] on div "Borrar filtros" at bounding box center [71, 93] width 99 height 10
click at [57, 89] on div "Borrar filtros" at bounding box center [71, 93] width 99 height 10
drag, startPoint x: 59, startPoint y: 87, endPoint x: 8, endPoint y: 55, distance: 60.5
click at [59, 88] on div "Borrar filtros" at bounding box center [71, 93] width 99 height 10
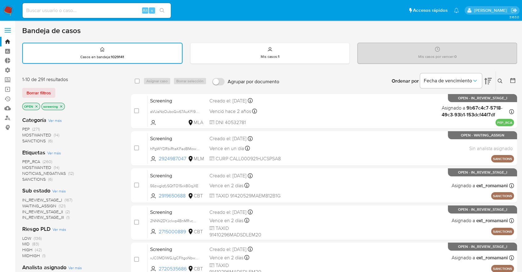
click at [64, 91] on div "Borrar filtros" at bounding box center [71, 93] width 99 height 10
click at [59, 88] on div "Borrar filtros" at bounding box center [71, 93] width 99 height 10
click at [27, 176] on span "SANCTIONS" at bounding box center [33, 179] width 23 height 6
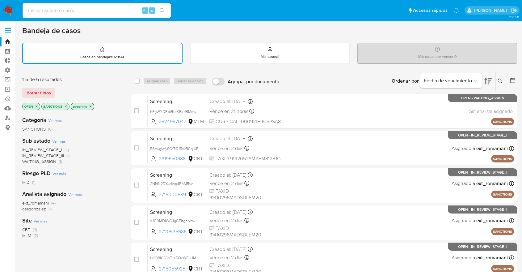
click at [64, 106] on icon "close-filter" at bounding box center [66, 106] width 4 height 4
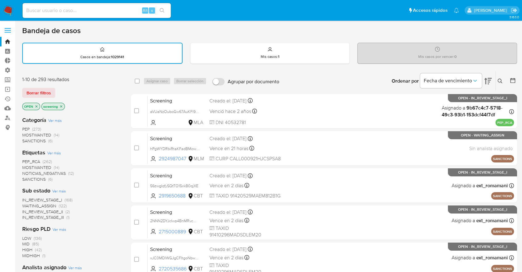
drag, startPoint x: 60, startPoint y: 90, endPoint x: 60, endPoint y: 86, distance: 4.0
click at [60, 90] on div "Borrar filtros" at bounding box center [71, 93] width 99 height 10
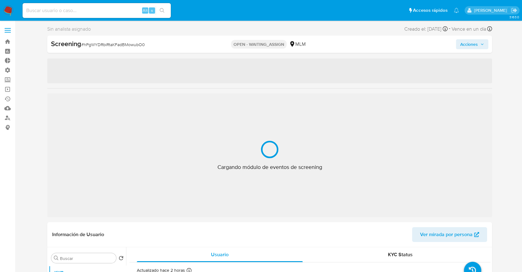
select select "10"
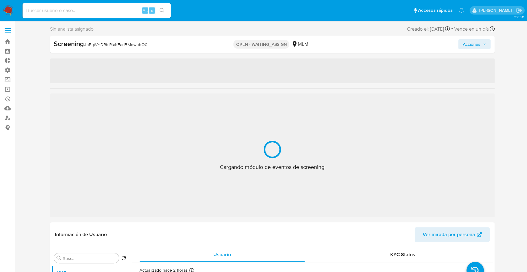
select select "10"
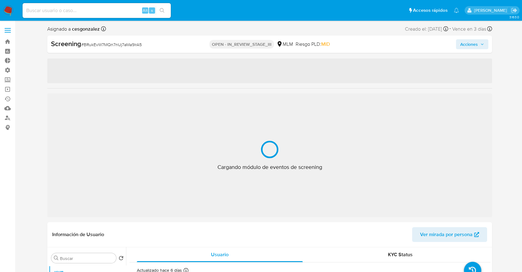
select select "10"
